Goal: Contribute content

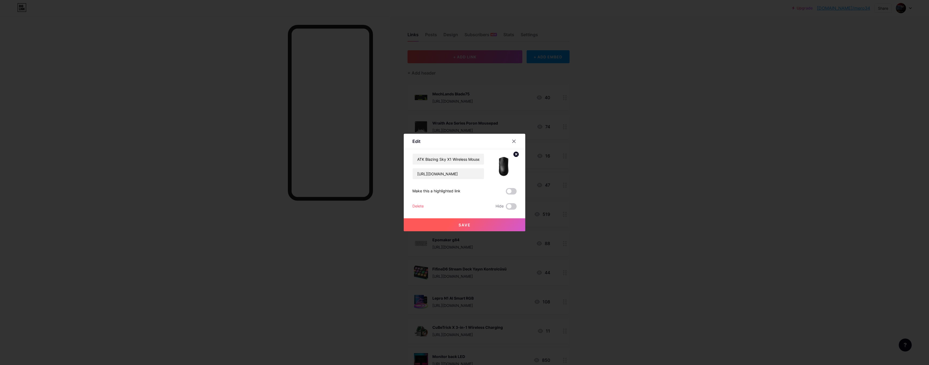
click at [513, 140] on icon at bounding box center [514, 141] width 4 height 4
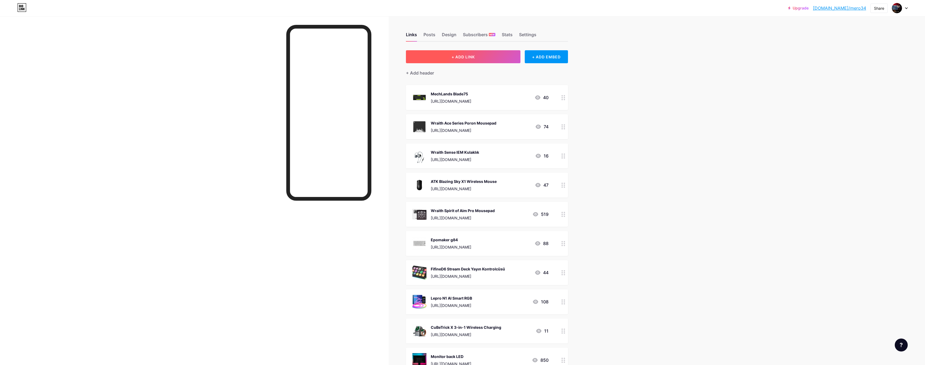
click at [461, 58] on span "+ ADD LINK" at bounding box center [463, 57] width 23 height 5
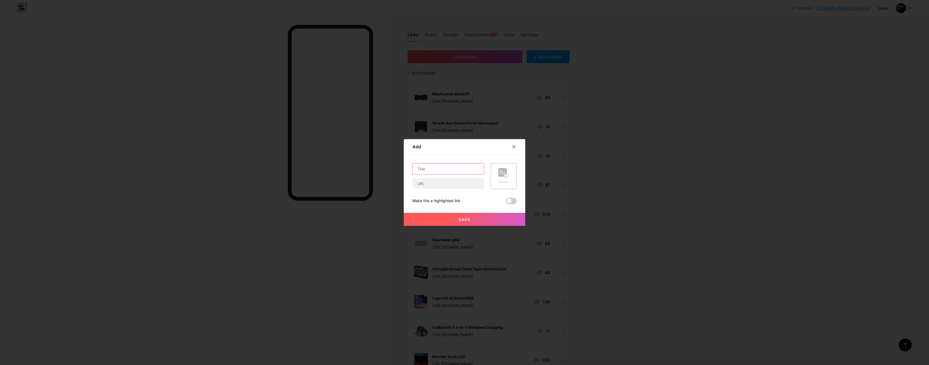
paste input "MAMBASNAKE M3 39g"
type input "MAMBASNAKE M3 39g"
paste input "[URL][DOMAIN_NAME]"
type input "[URL][DOMAIN_NAME]"
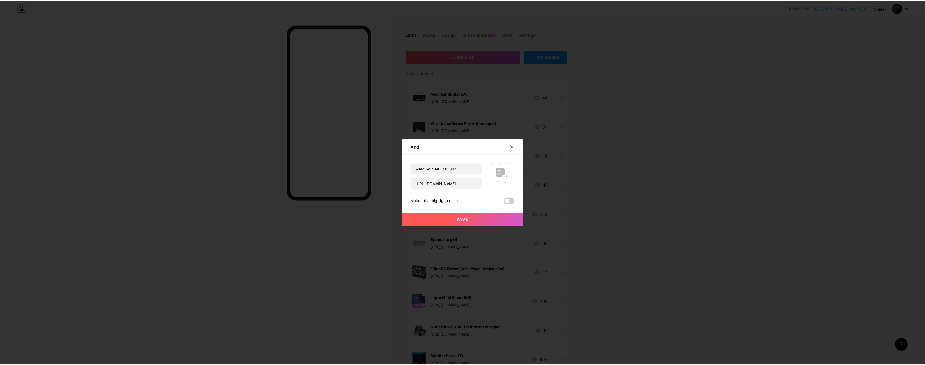
scroll to position [0, 0]
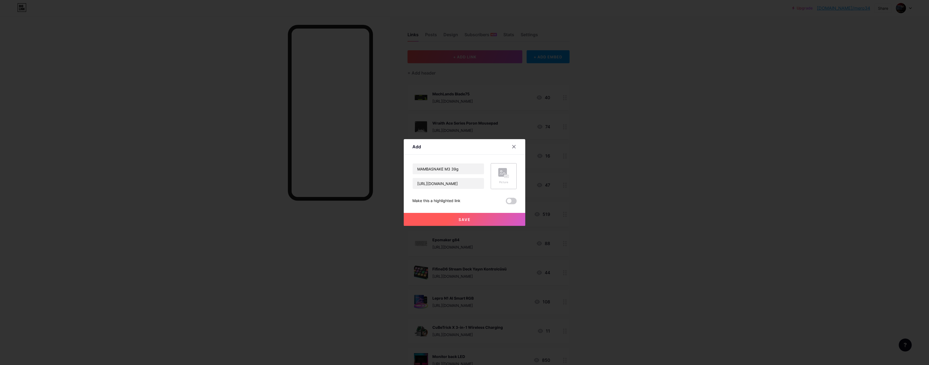
click at [507, 175] on icon at bounding box center [503, 173] width 11 height 10
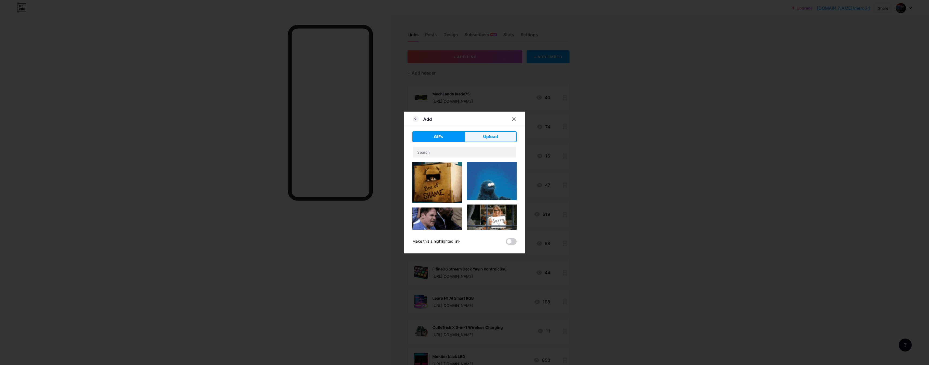
click at [481, 132] on button "Upload" at bounding box center [491, 136] width 52 height 11
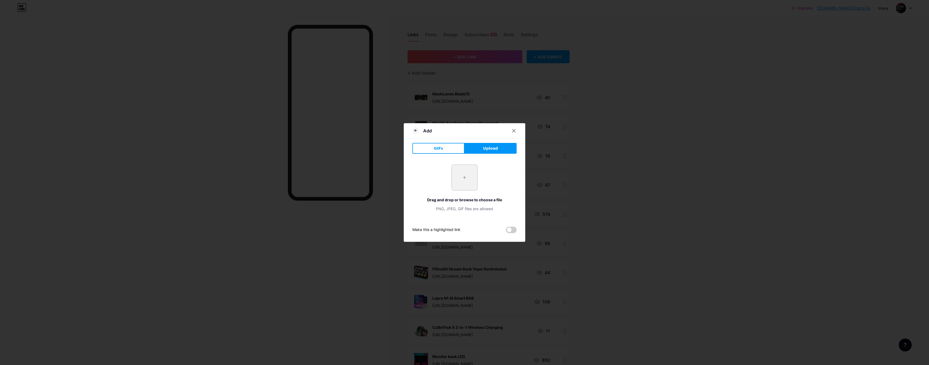
click at [460, 182] on input "file" at bounding box center [464, 177] width 25 height 25
type input "C:\fakepath\M3.webp"
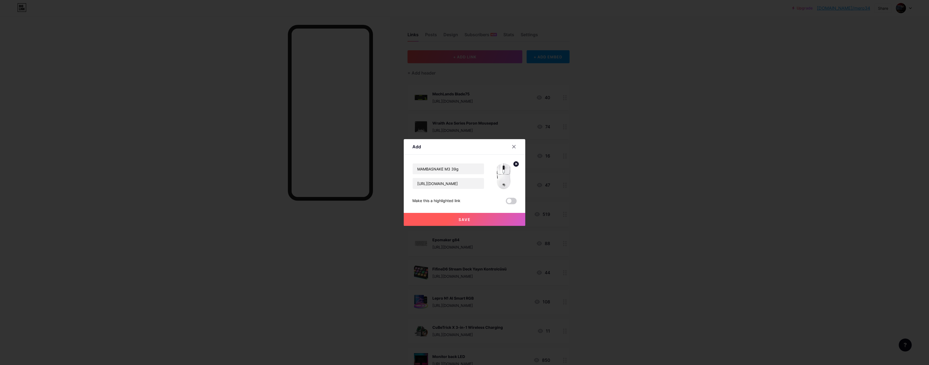
click at [488, 222] on button "Save" at bounding box center [465, 219] width 122 height 13
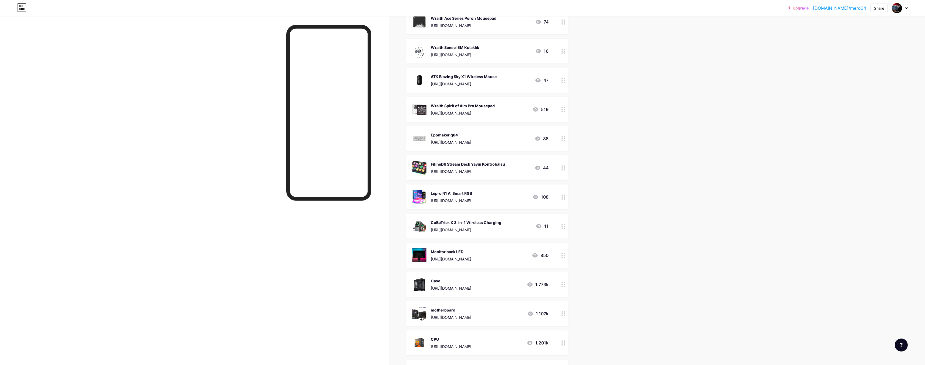
scroll to position [162, 0]
